Goal: Task Accomplishment & Management: Use online tool/utility

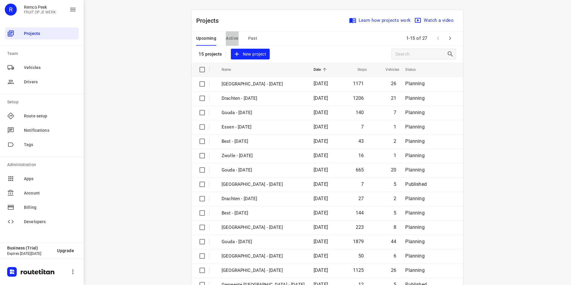
click at [234, 41] on span "Active" at bounding box center [232, 38] width 13 height 7
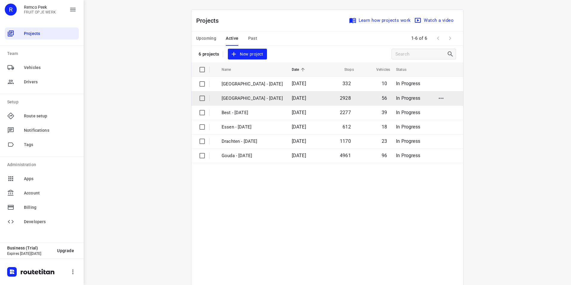
click at [233, 99] on p "[GEOGRAPHIC_DATA] - [DATE]" at bounding box center [252, 98] width 61 height 7
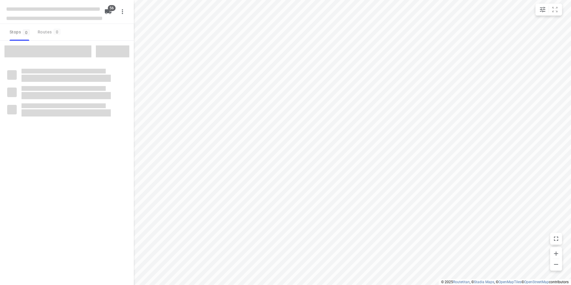
checkbox input "true"
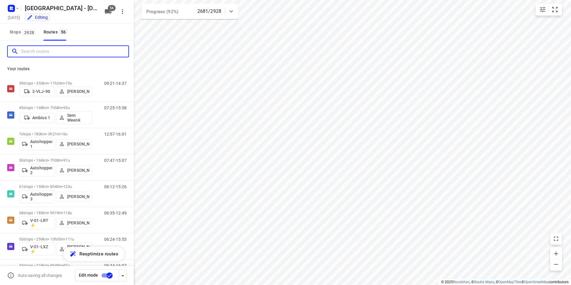
click at [55, 49] on input "Search routes" at bounding box center [75, 51] width 108 height 9
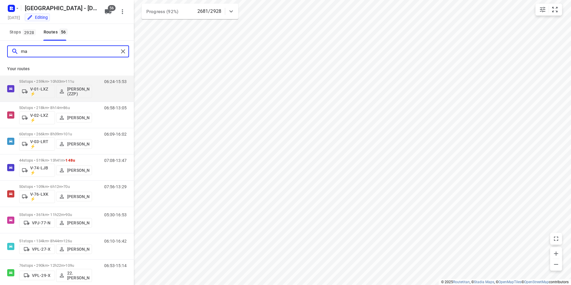
type input "m"
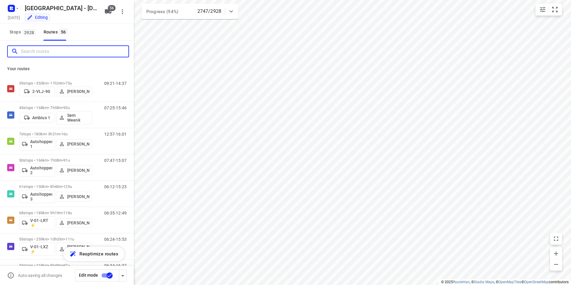
click at [52, 50] on input "Search routes" at bounding box center [75, 51] width 108 height 9
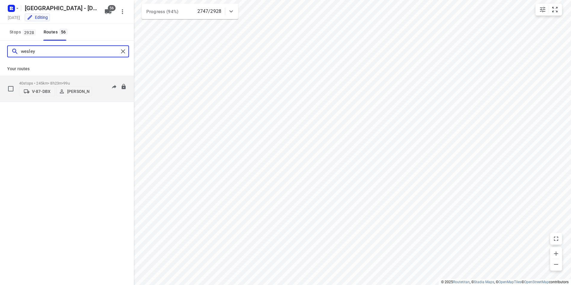
type input "wesley"
click at [46, 81] on p "40 stops • 245km • 8h23m • 99u" at bounding box center [55, 83] width 73 height 4
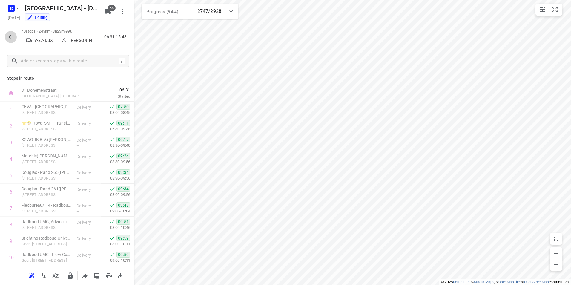
click at [6, 33] on button "button" at bounding box center [11, 37] width 12 height 12
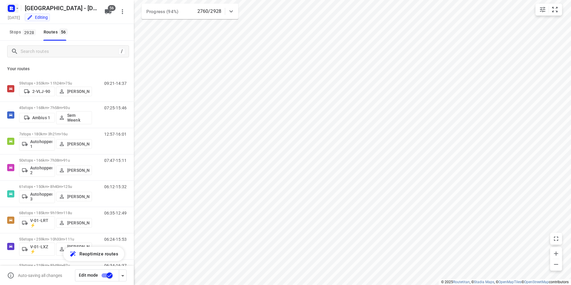
click at [10, 7] on icon "button" at bounding box center [10, 7] width 1 height 1
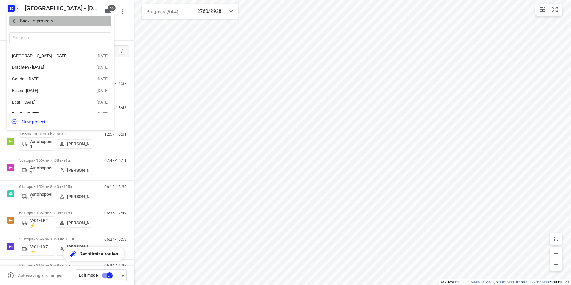
click at [28, 20] on p "Back to projects" at bounding box center [36, 21] width 33 height 7
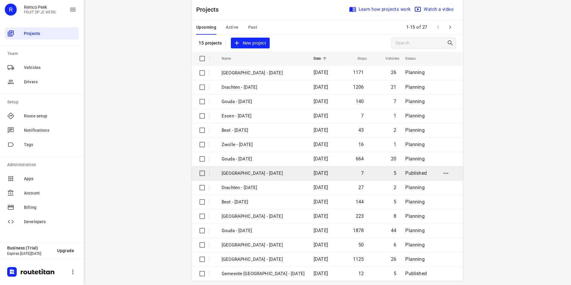
scroll to position [17, 0]
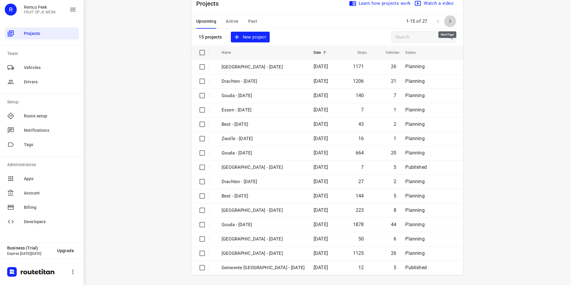
click at [450, 22] on icon "button" at bounding box center [450, 21] width 7 height 7
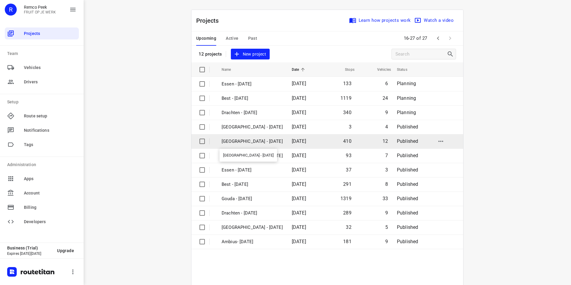
click at [244, 140] on p "[GEOGRAPHIC_DATA] - [DATE]" at bounding box center [252, 141] width 61 height 7
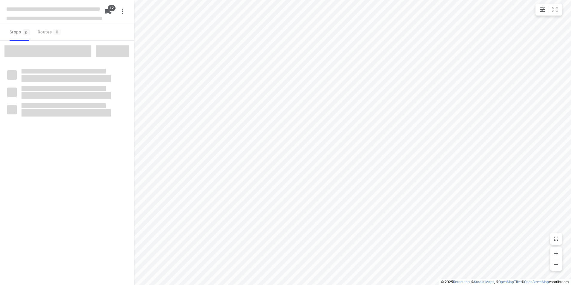
checkbox input "true"
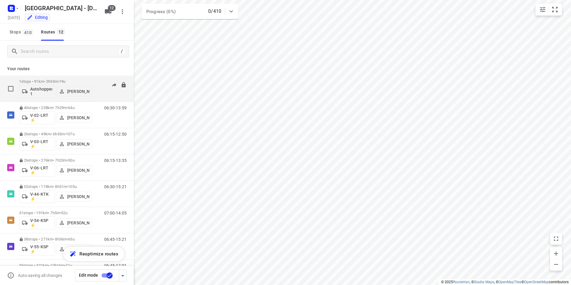
click at [56, 79] on div "1 stops • 91km • 2h55m • 19u Autohopper 1 [PERSON_NAME]" at bounding box center [55, 88] width 73 height 25
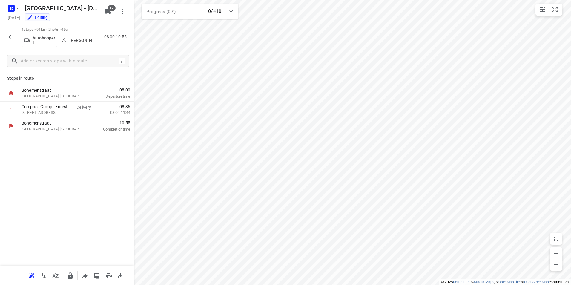
click at [7, 37] on button "button" at bounding box center [11, 37] width 12 height 12
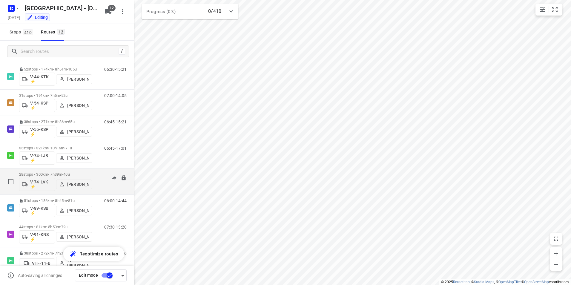
scroll to position [131, 0]
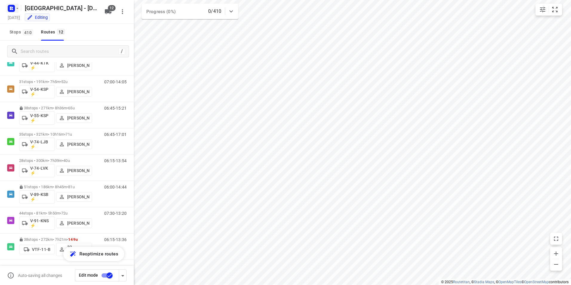
click at [12, 7] on icon "button" at bounding box center [12, 7] width 1 height 1
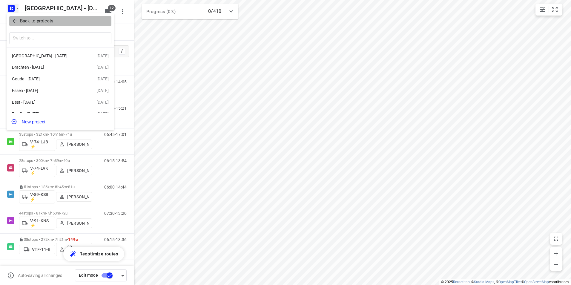
click at [26, 19] on p "Back to projects" at bounding box center [36, 21] width 33 height 7
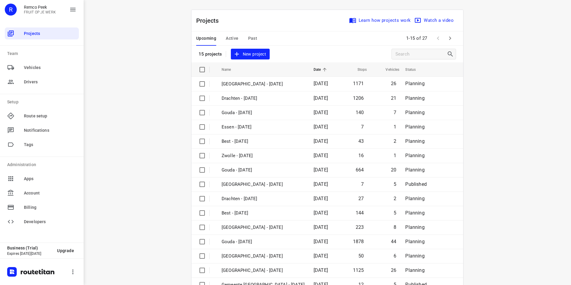
click at [228, 36] on span "Active" at bounding box center [232, 38] width 13 height 7
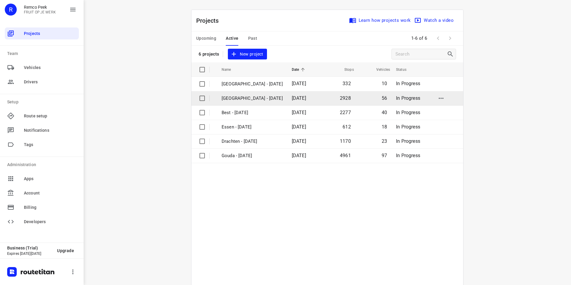
click at [235, 98] on p "[GEOGRAPHIC_DATA] - [DATE]" at bounding box center [252, 98] width 61 height 7
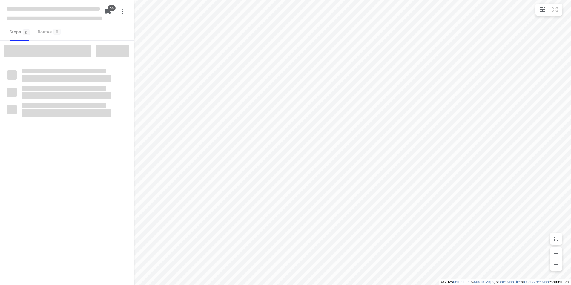
checkbox input "true"
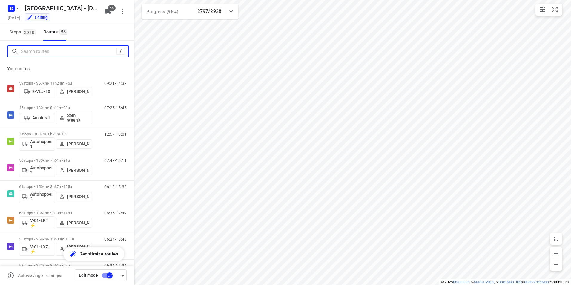
click at [44, 51] on input "Search routes" at bounding box center [69, 51] width 96 height 9
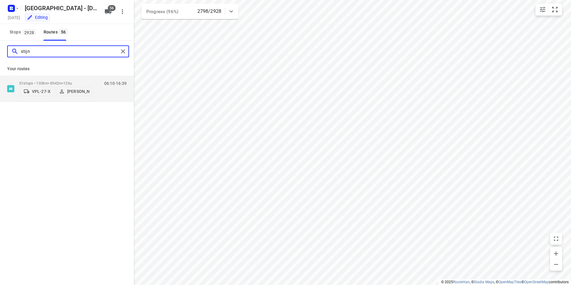
drag, startPoint x: 52, startPoint y: 49, endPoint x: 8, endPoint y: 52, distance: 44.3
click at [8, 52] on div "stijn" at bounding box center [63, 51] width 111 height 9
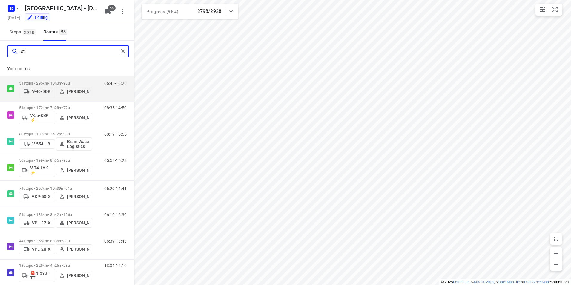
type input "s"
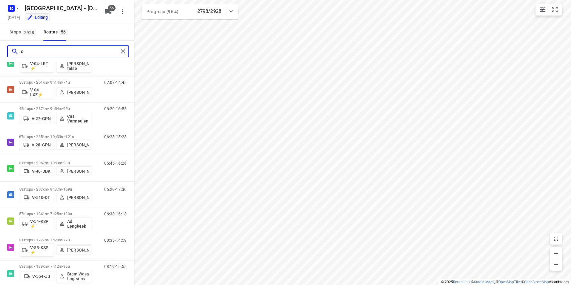
scroll to position [135, 0]
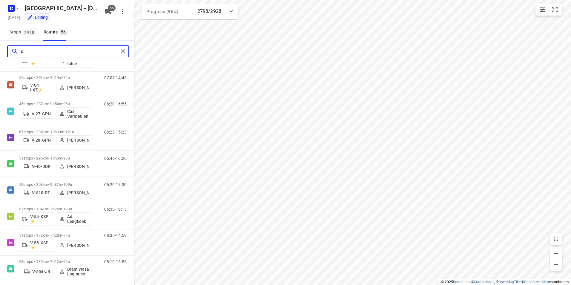
type input "s"
click at [67, 52] on input "s" at bounding box center [70, 51] width 98 height 9
drag, startPoint x: 66, startPoint y: 52, endPoint x: 7, endPoint y: 52, distance: 59.2
click at [7, 52] on div "s" at bounding box center [67, 52] width 134 height 22
click at [9, 7] on rect "button" at bounding box center [11, 8] width 7 height 7
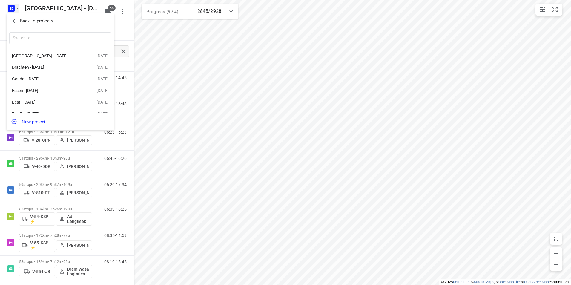
click at [26, 25] on button "Back to projects" at bounding box center [60, 21] width 102 height 10
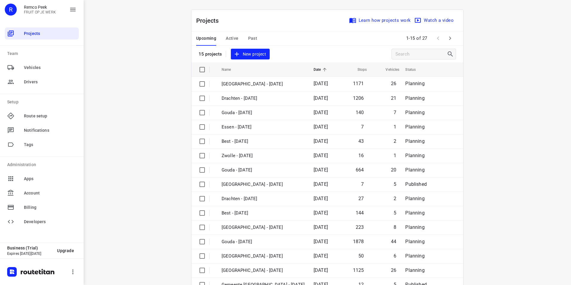
click at [227, 36] on span "Active" at bounding box center [232, 38] width 13 height 7
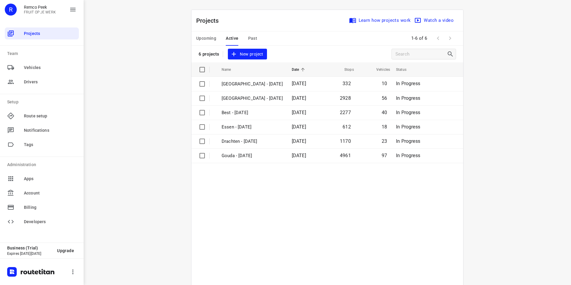
click at [203, 39] on span "Upcoming" at bounding box center [206, 38] width 20 height 7
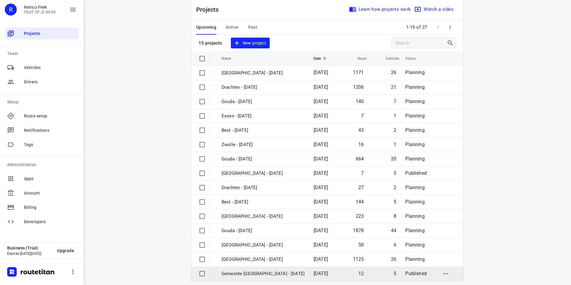
scroll to position [17, 0]
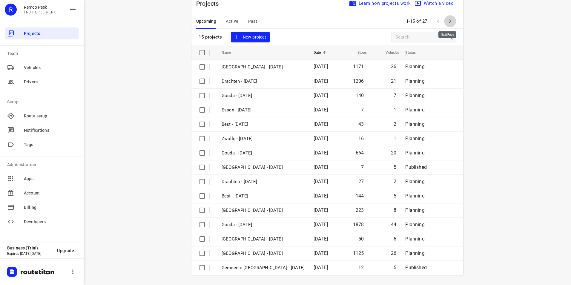
click at [451, 21] on icon "button" at bounding box center [450, 21] width 7 height 7
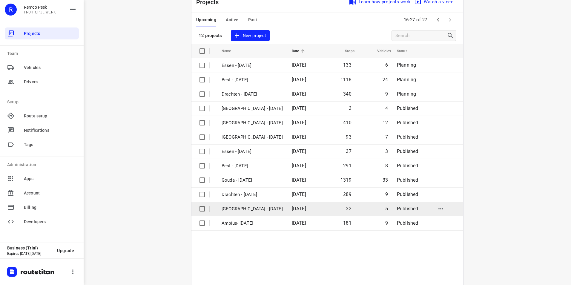
scroll to position [31, 0]
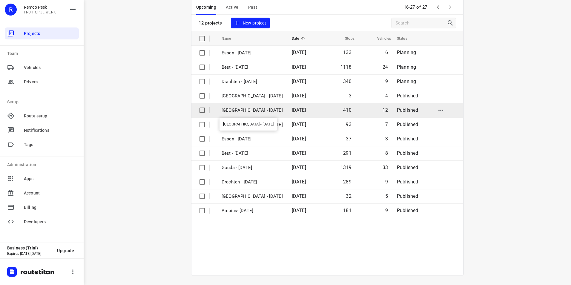
click at [241, 111] on p "[GEOGRAPHIC_DATA] - [DATE]" at bounding box center [252, 110] width 61 height 7
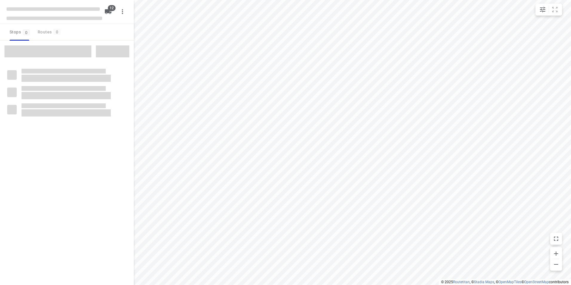
checkbox input "true"
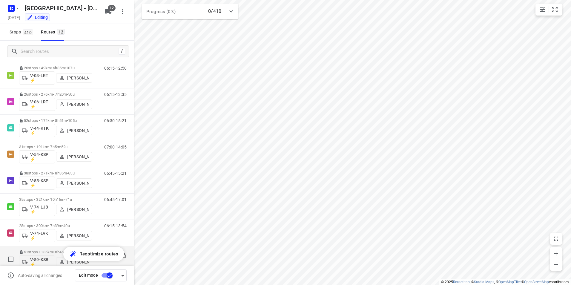
scroll to position [131, 0]
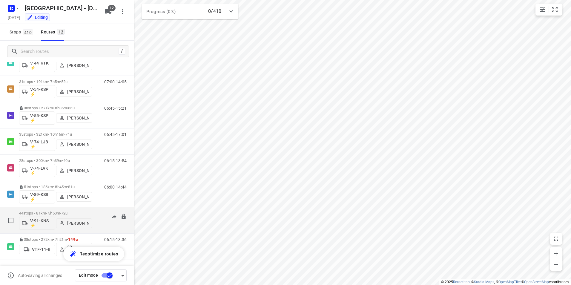
click at [62, 212] on p "44 stops • 81km • 5h50m • 72u" at bounding box center [55, 213] width 73 height 4
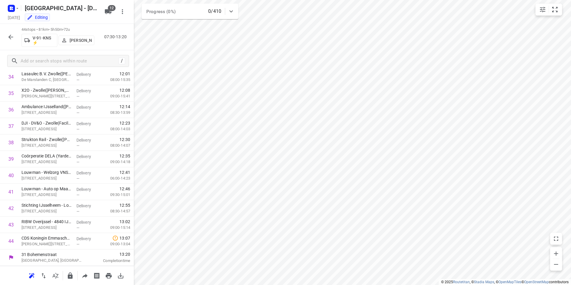
scroll to position [0, 0]
click at [12, 38] on icon "button" at bounding box center [10, 36] width 7 height 7
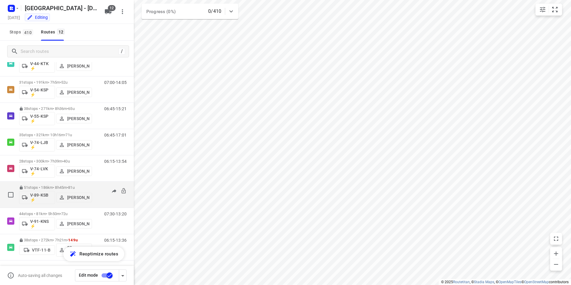
scroll to position [131, 0]
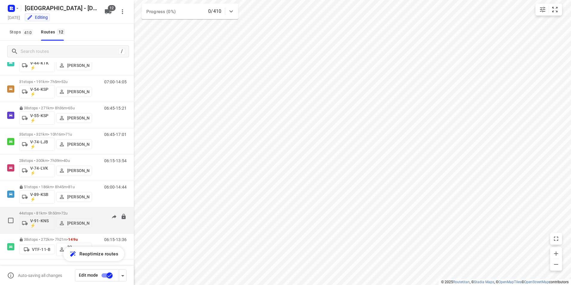
click at [53, 211] on p "44 stops • 81km • 5h50m • 72u" at bounding box center [55, 213] width 73 height 4
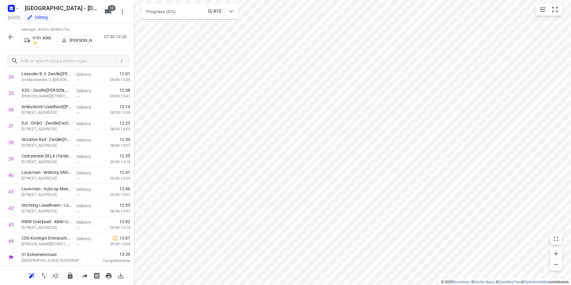
scroll to position [0, 0]
click at [10, 39] on icon "button" at bounding box center [10, 36] width 7 height 7
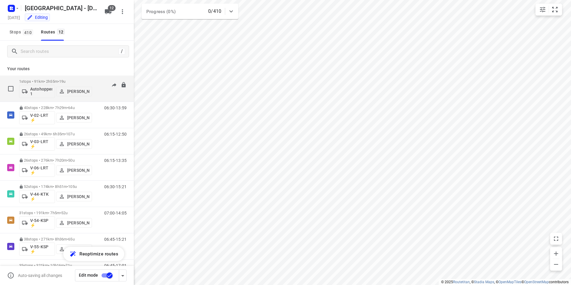
click at [47, 81] on p "1 stops • 91km • 2h55m • 19u" at bounding box center [55, 81] width 73 height 4
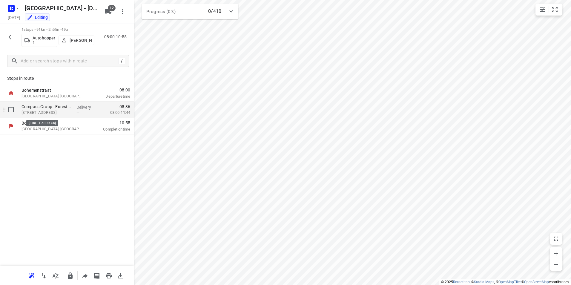
click at [46, 110] on p "[STREET_ADDRESS]" at bounding box center [47, 113] width 50 height 6
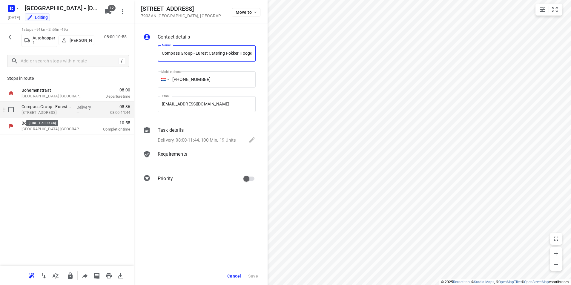
scroll to position [0, 71]
click at [169, 128] on p "Task details" at bounding box center [171, 130] width 26 height 7
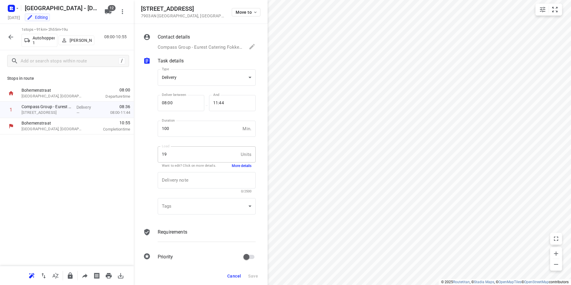
click at [240, 164] on button "More details" at bounding box center [242, 165] width 20 height 5
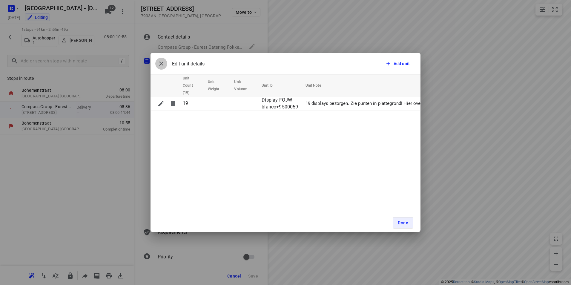
click at [160, 63] on icon "button" at bounding box center [161, 63] width 7 height 7
